Goal: Navigation & Orientation: Find specific page/section

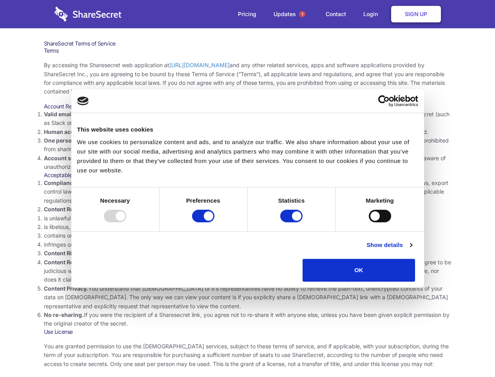
click at [248, 188] on li "Compliance with local laws and regulations. Your use of the Sharesecret must no…" at bounding box center [248, 191] width 408 height 26
click at [126, 222] on div at bounding box center [115, 215] width 22 height 13
click at [215, 222] on input "Preferences" at bounding box center [203, 215] width 22 height 13
checkbox input "false"
click at [293, 222] on input "Statistics" at bounding box center [291, 215] width 22 height 13
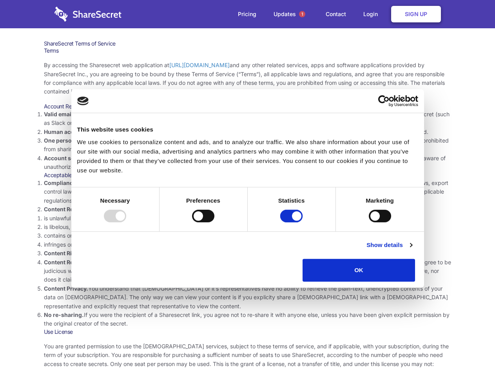
checkbox input "false"
click at [369, 222] on input "Marketing" at bounding box center [380, 215] width 22 height 13
checkbox input "true"
click at [412, 249] on link "Show details" at bounding box center [390, 244] width 46 height 9
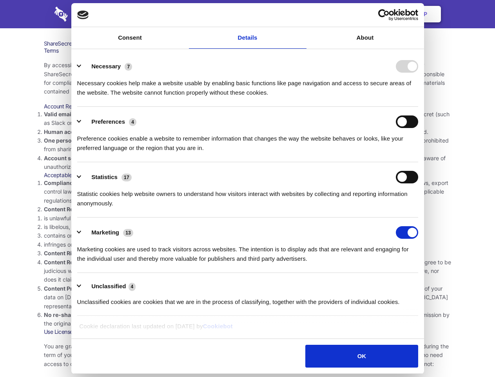
click at [419, 107] on li "Necessary 7 Necessary cookies help make a website usable by enabling basic func…" at bounding box center [247, 78] width 341 height 55
click at [302, 14] on span "1" at bounding box center [302, 14] width 6 height 6
